Goal: Task Accomplishment & Management: Manage account settings

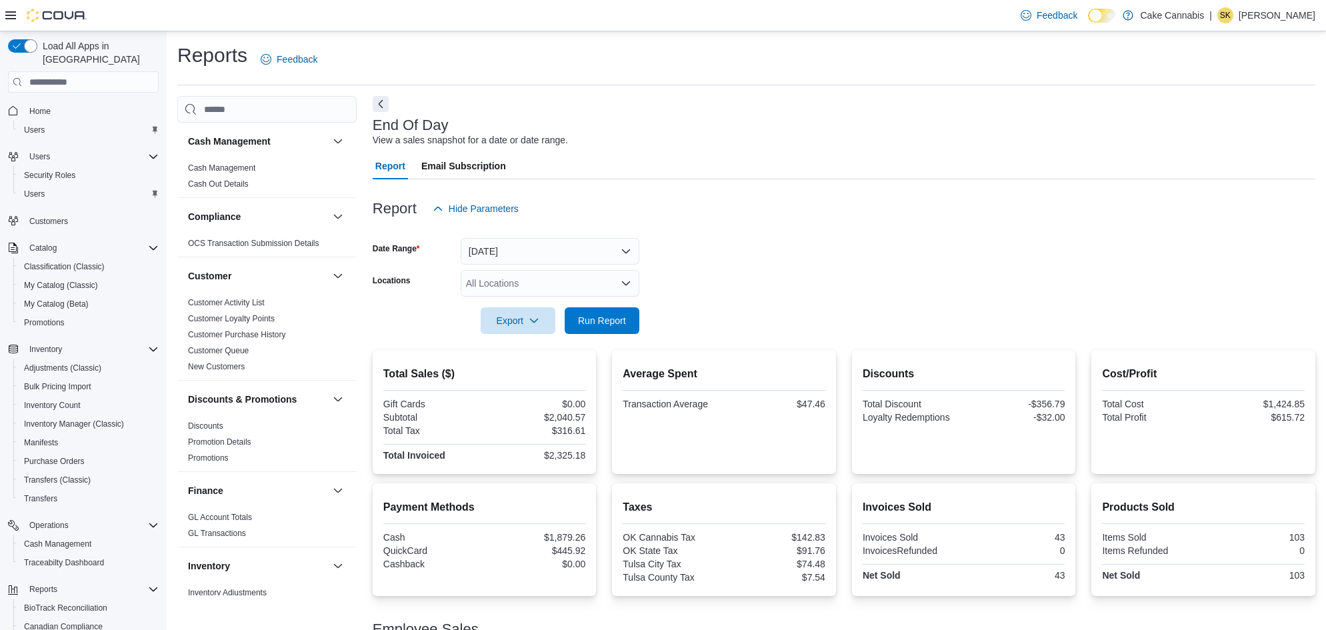
scroll to position [65, 0]
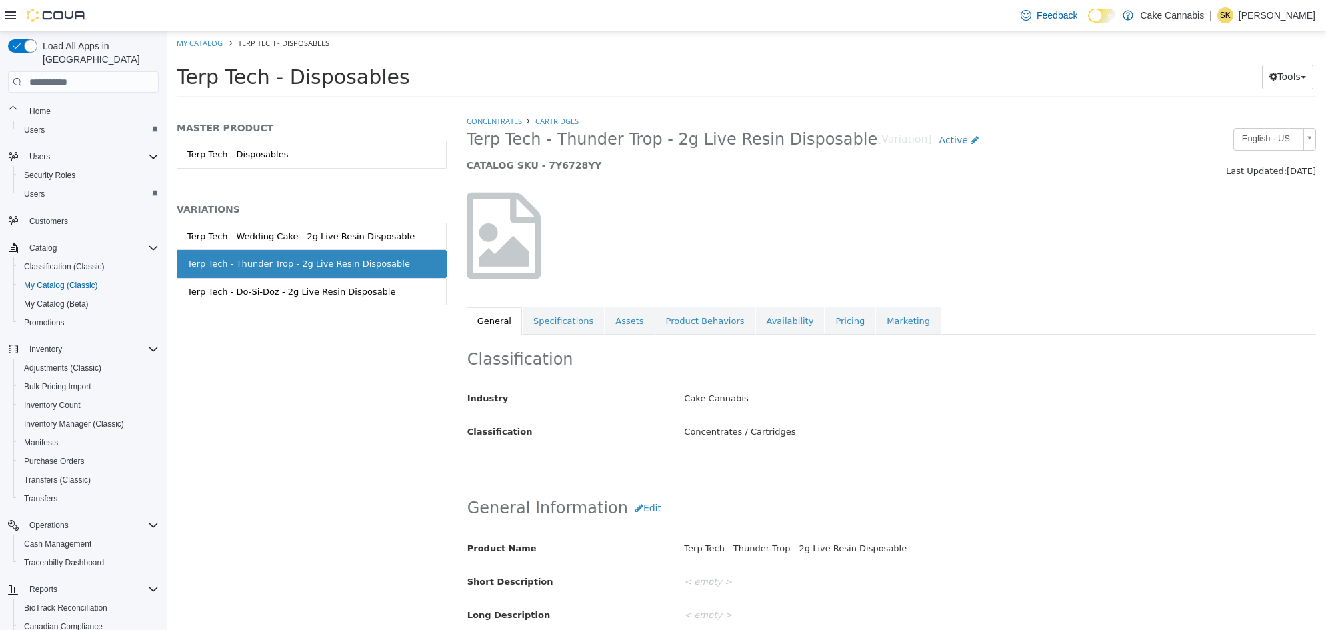
click at [50, 216] on span "Customers" at bounding box center [48, 221] width 39 height 11
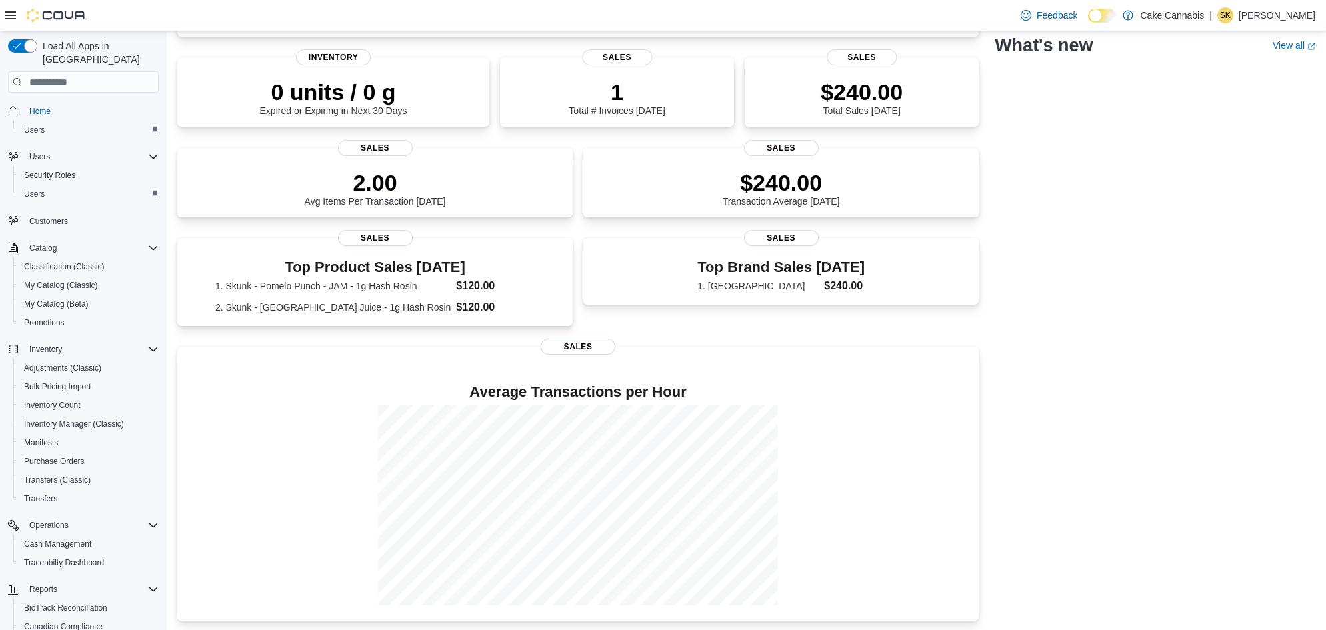
scroll to position [187, 0]
click at [52, 216] on span "Customers" at bounding box center [48, 221] width 39 height 11
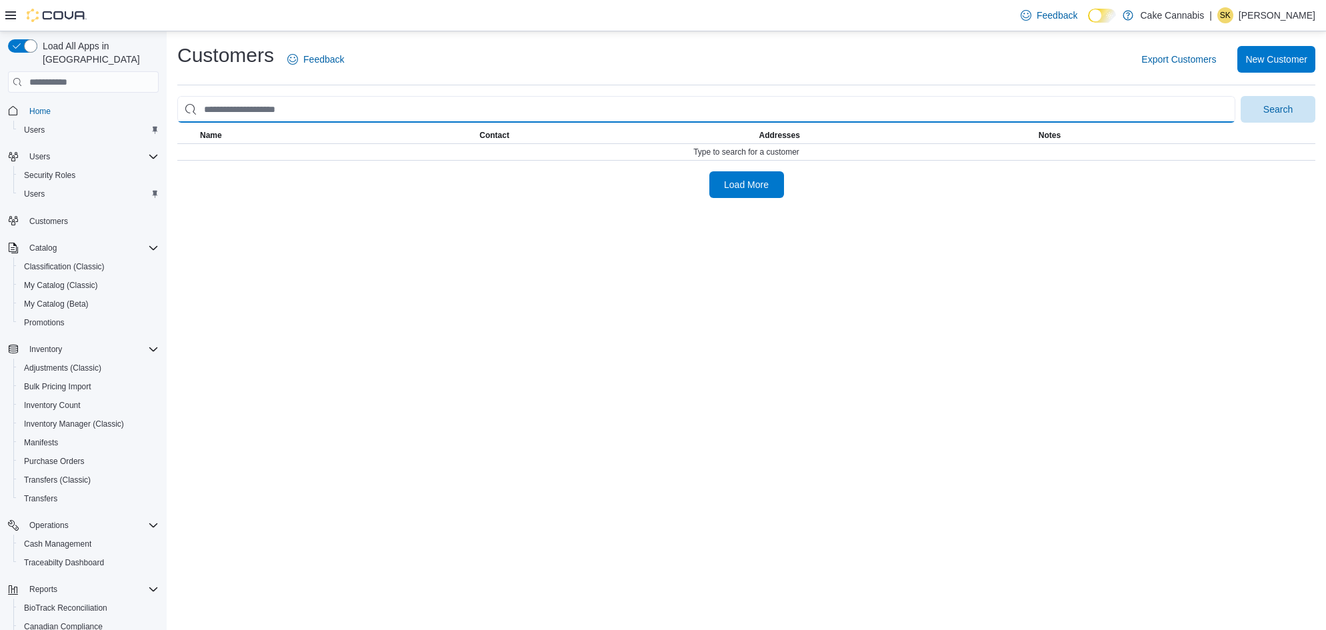
click at [357, 110] on input "search" at bounding box center [706, 109] width 1058 height 27
click at [1278, 109] on button "Search" at bounding box center [1278, 109] width 75 height 27
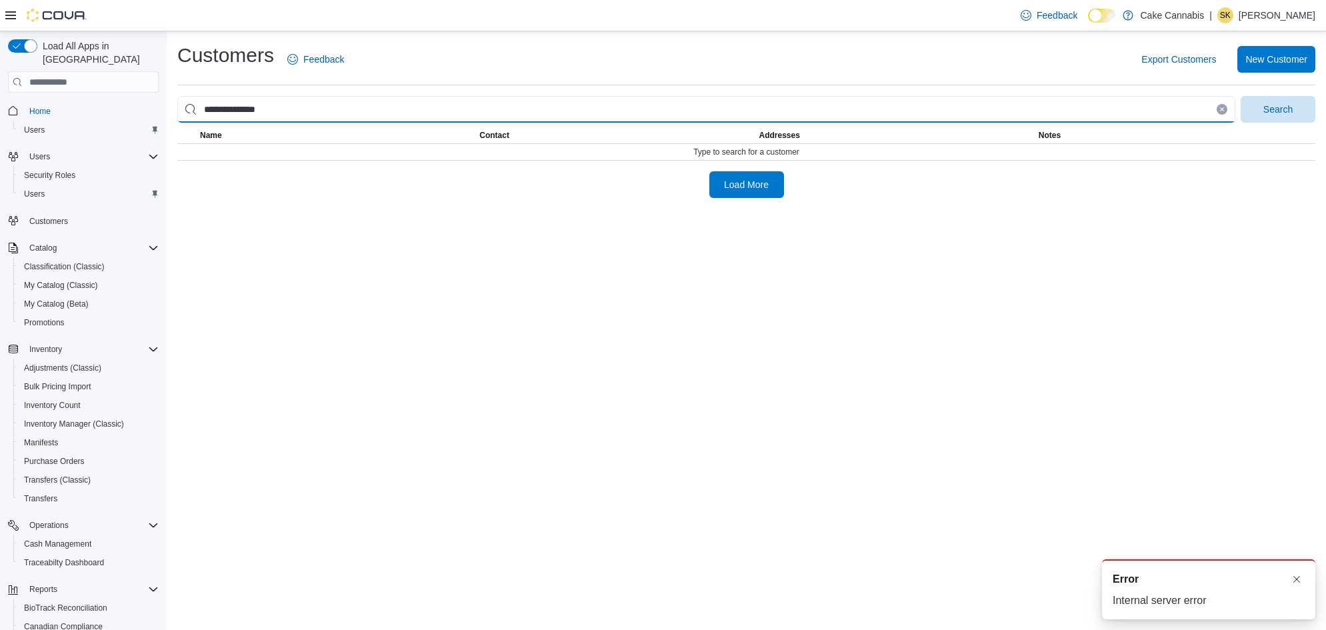
type input "**********"
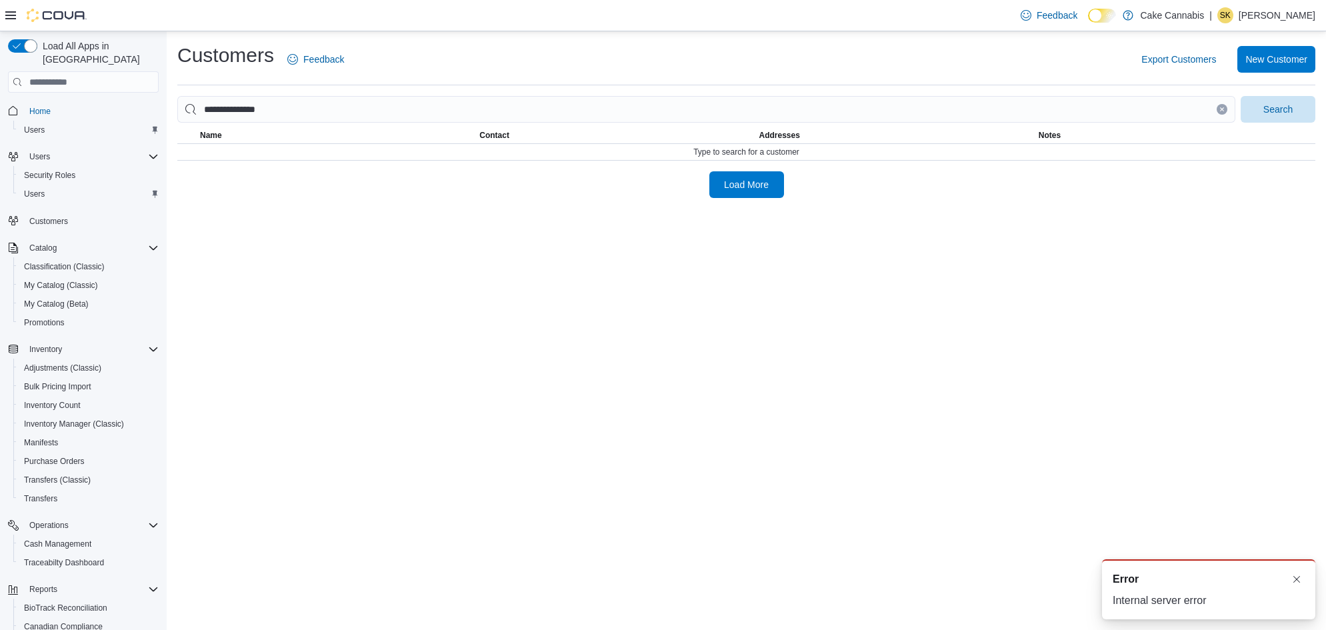
drag, startPoint x: 345, startPoint y: 119, endPoint x: 746, endPoint y: 197, distance: 409.1
click at [746, 198] on div "**********" at bounding box center [747, 119] width 1160 height 177
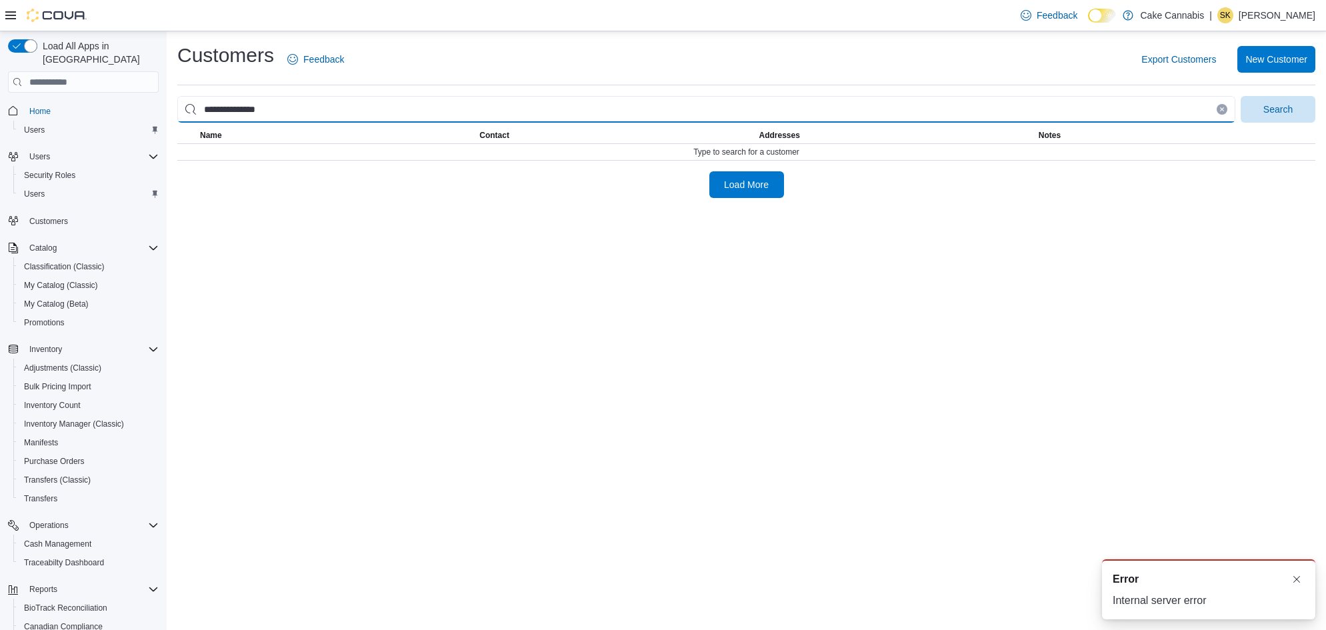
click at [341, 114] on input "**********" at bounding box center [706, 109] width 1058 height 27
click at [1278, 109] on button "Search" at bounding box center [1278, 109] width 75 height 27
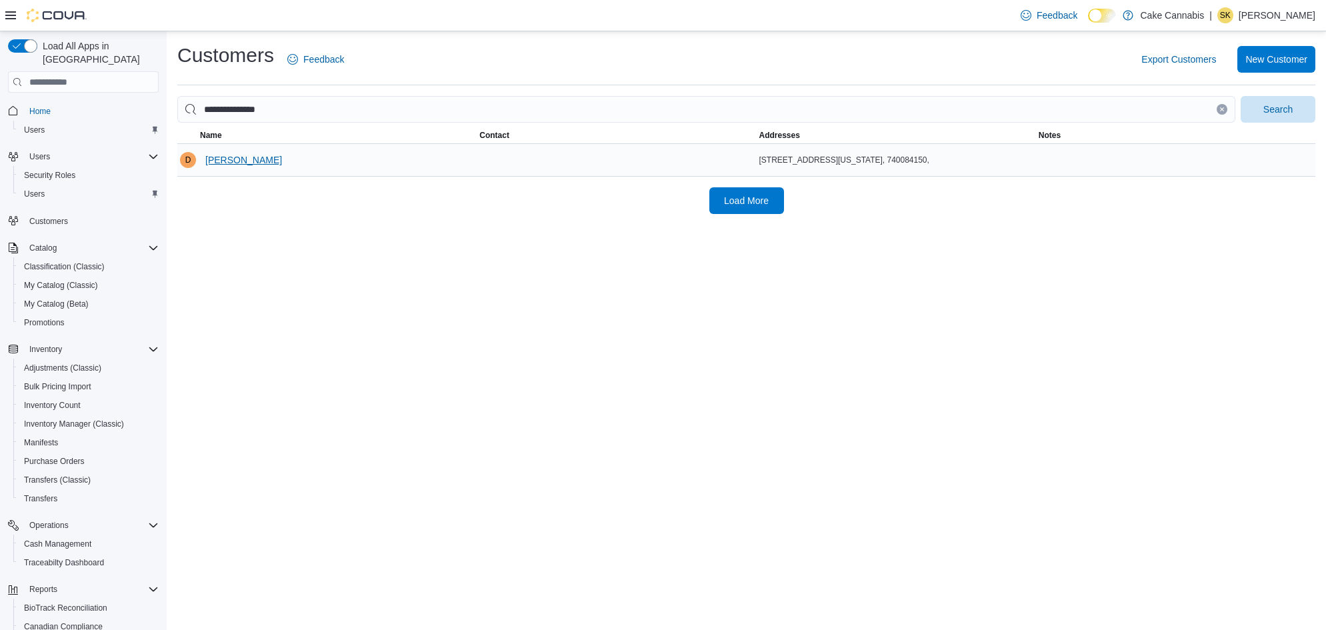
click at [249, 167] on span "Destiny Morales" at bounding box center [243, 160] width 77 height 27
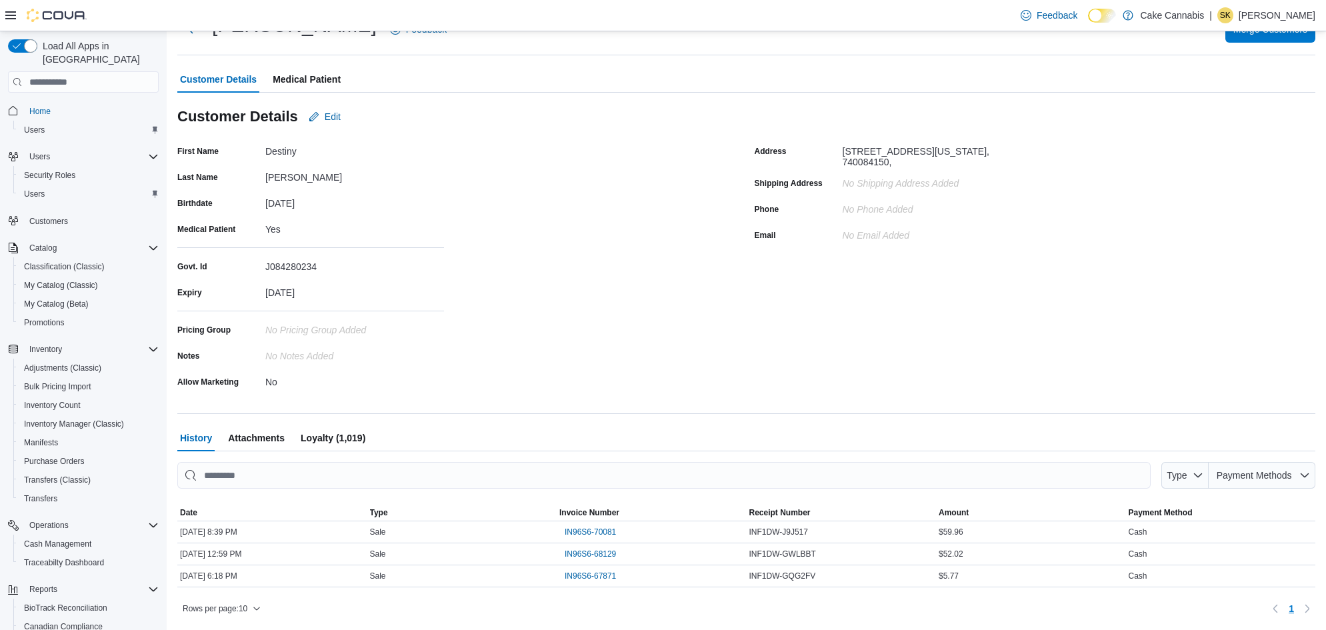
scroll to position [53, 0]
click at [600, 577] on span "IN96S6-67871" at bounding box center [590, 577] width 51 height 11
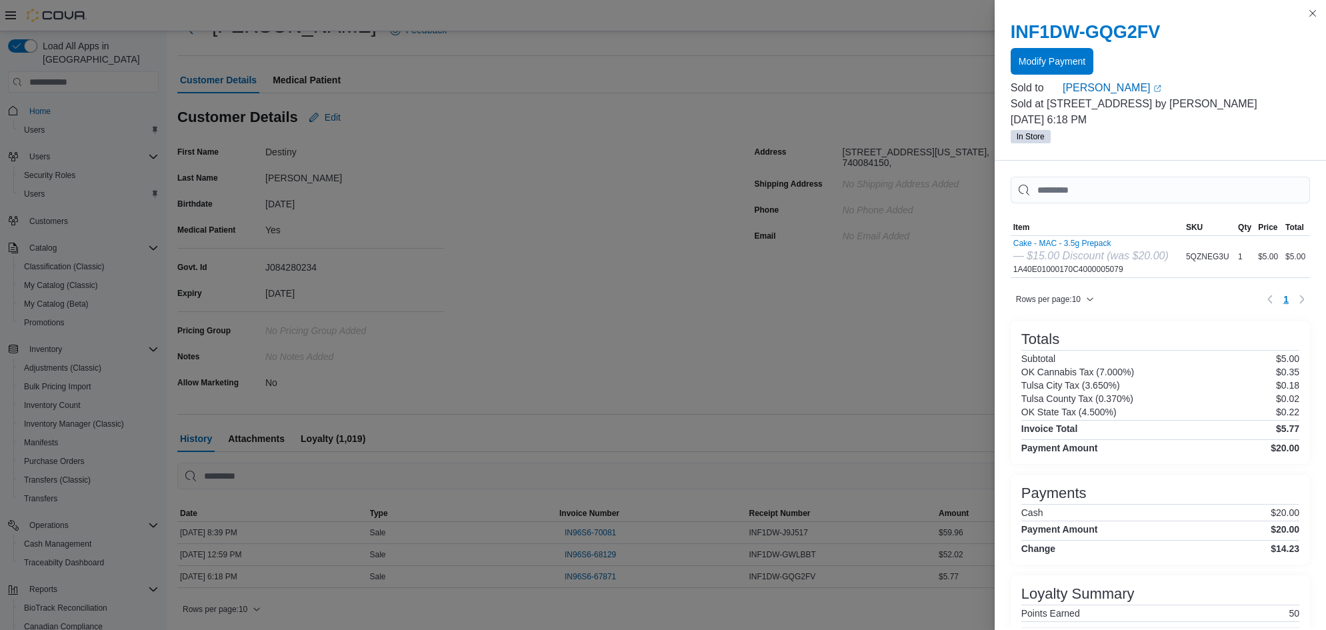
drag, startPoint x: 735, startPoint y: 339, endPoint x: 728, endPoint y: 343, distance: 7.8
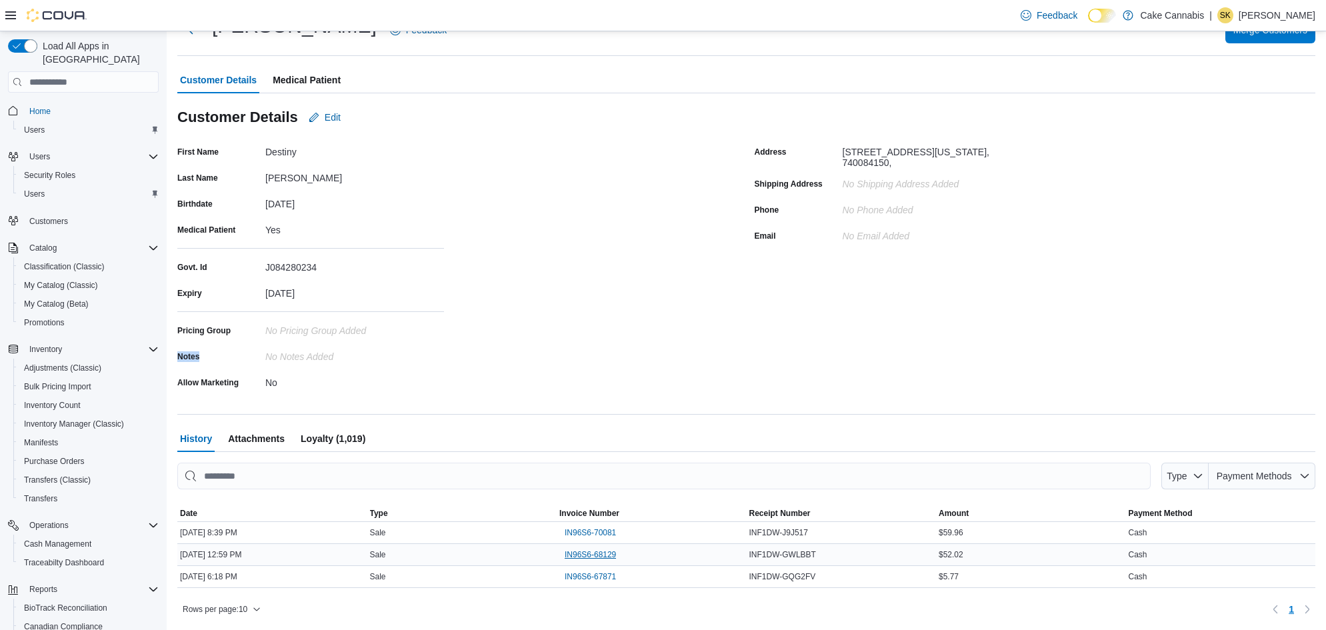
click at [596, 555] on span "IN96S6-68129" at bounding box center [590, 555] width 51 height 11
drag, startPoint x: 740, startPoint y: 289, endPoint x: 732, endPoint y: 298, distance: 11.9
click at [604, 535] on span "IN96S6-70081" at bounding box center [590, 532] width 51 height 11
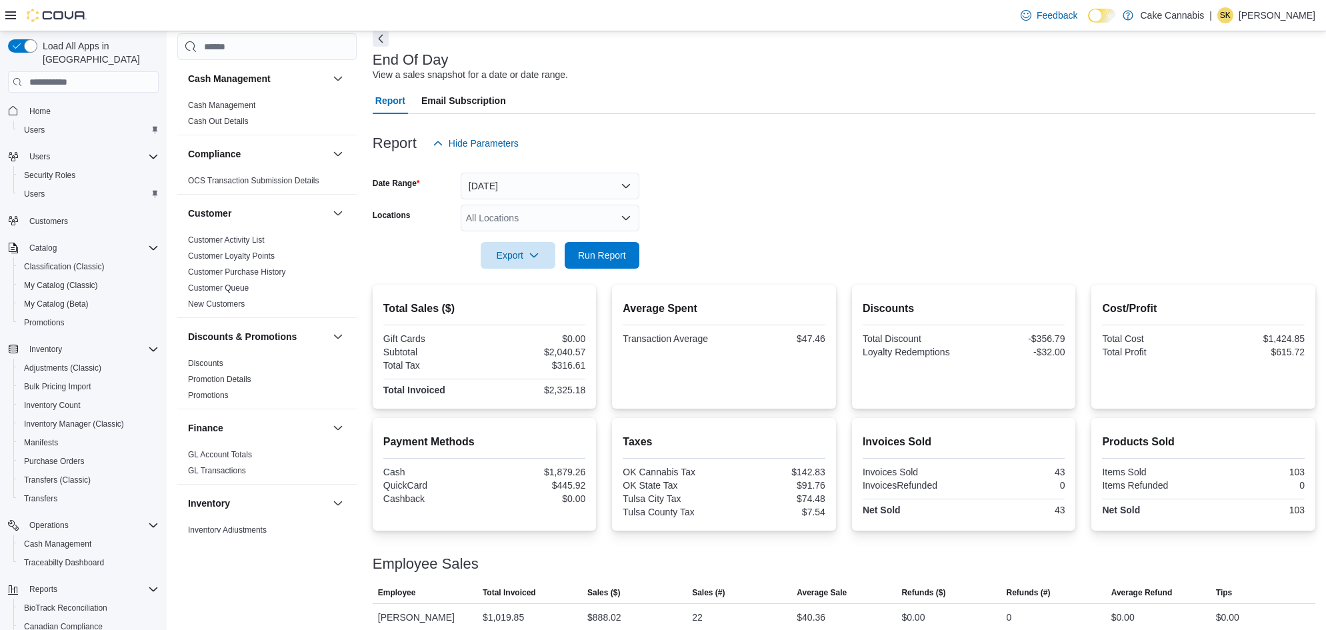
scroll to position [65, 0]
click at [588, 248] on span "Run Report" at bounding box center [602, 254] width 48 height 13
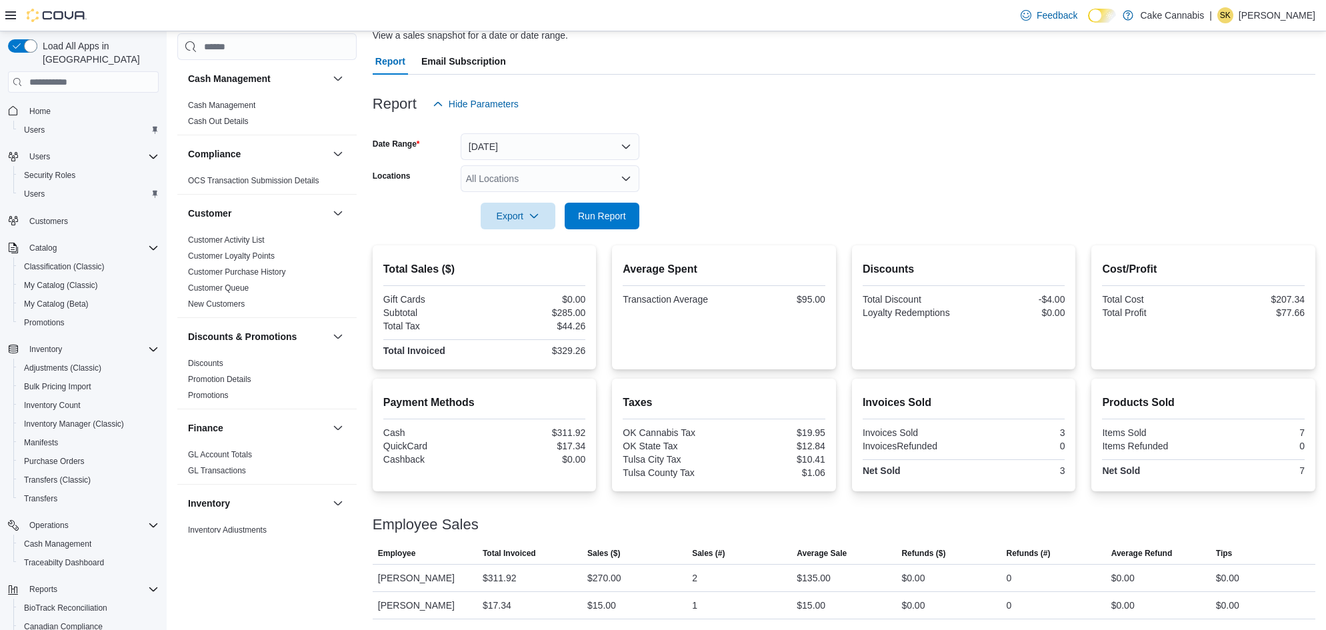
scroll to position [104, 0]
